Goal: Find specific page/section: Find specific page/section

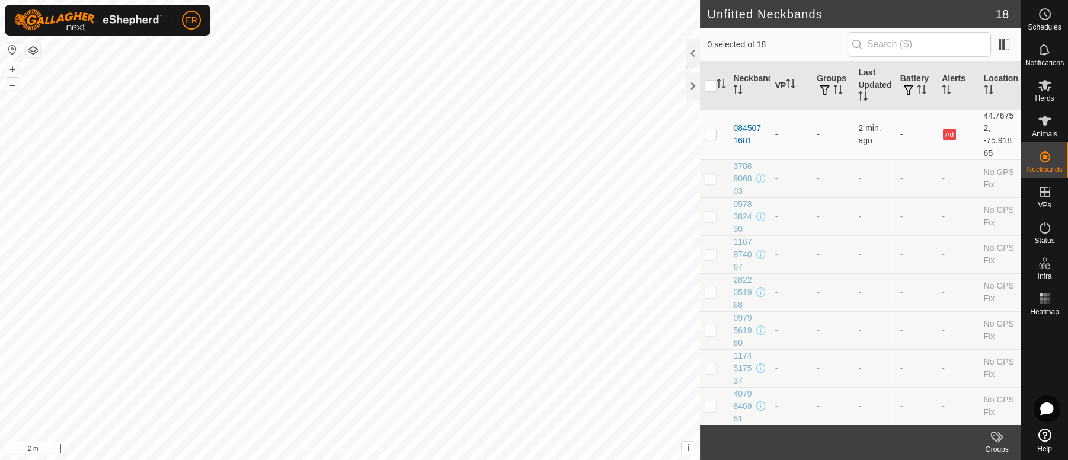
click at [9, 55] on button "button" at bounding box center [12, 50] width 14 height 14
click at [1044, 119] on icon at bounding box center [1045, 120] width 13 height 9
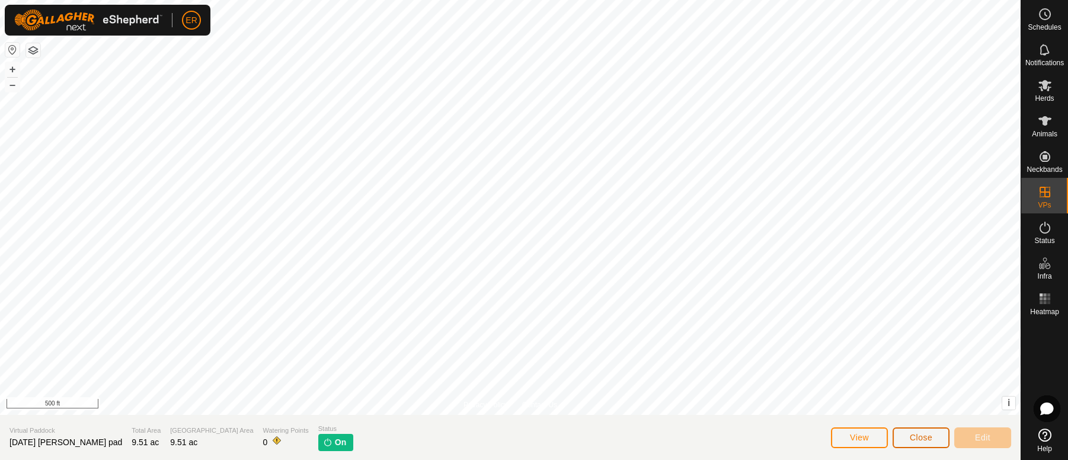
click at [916, 435] on span "Close" at bounding box center [921, 437] width 23 height 9
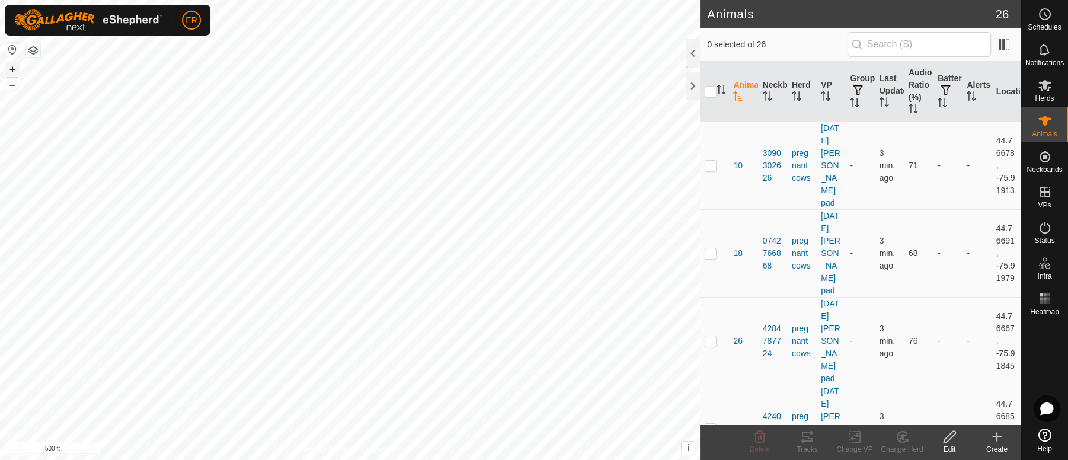
click at [12, 68] on button "+" at bounding box center [12, 69] width 14 height 14
